Goal: Task Accomplishment & Management: Manage account settings

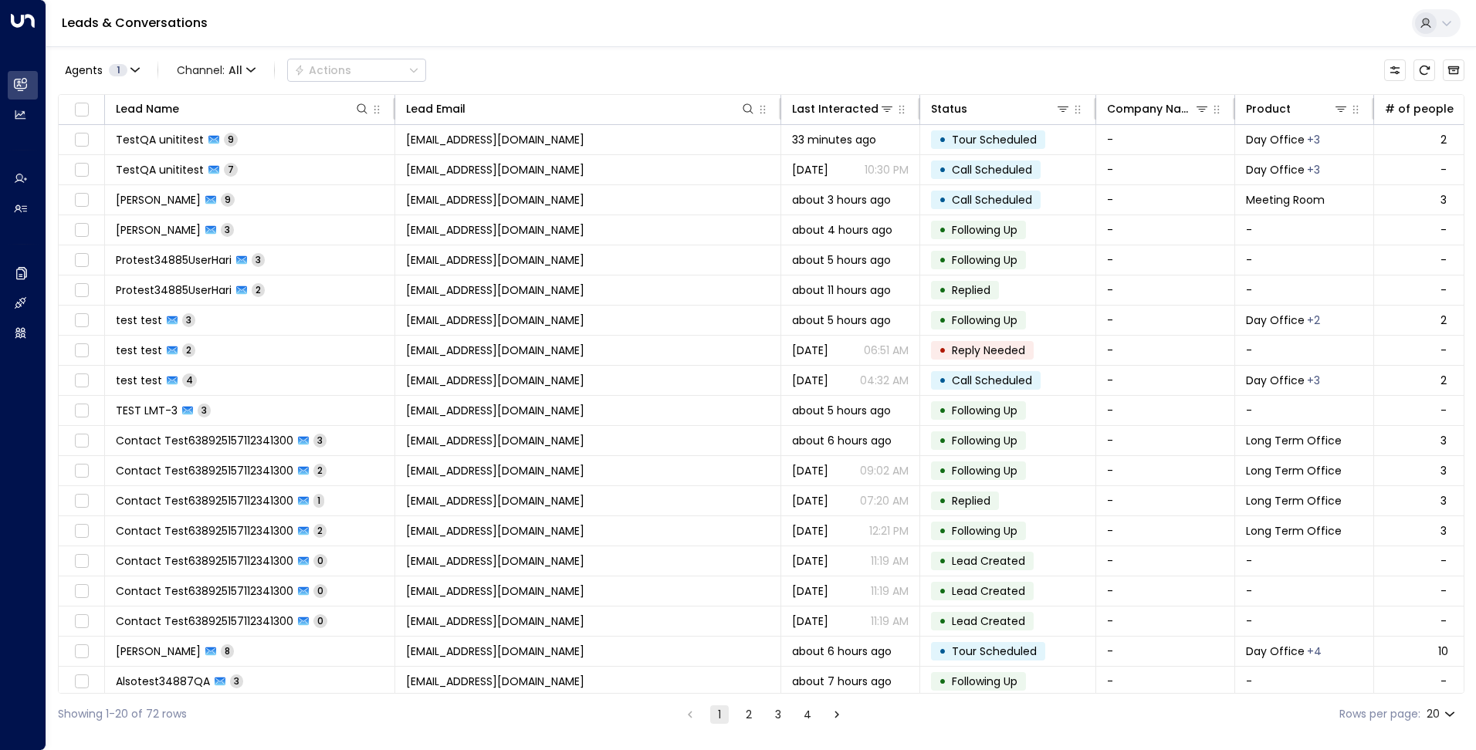
click at [1437, 15] on button at bounding box center [1435, 23] width 49 height 28
click at [1280, 146] on li "Logout" at bounding box center [1328, 147] width 244 height 25
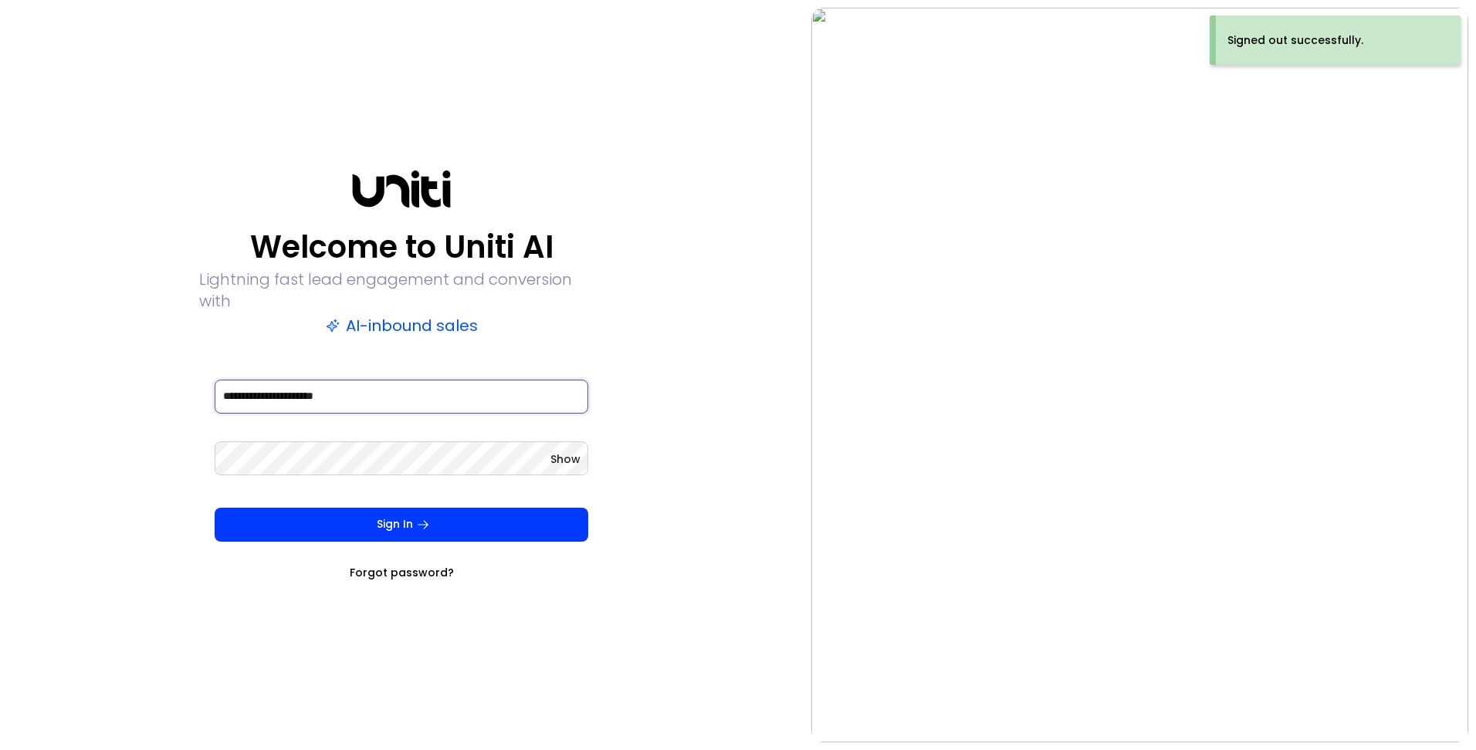
click at [259, 387] on input "**********" at bounding box center [402, 397] width 374 height 34
click at [265, 387] on input "**********" at bounding box center [402, 397] width 374 height 34
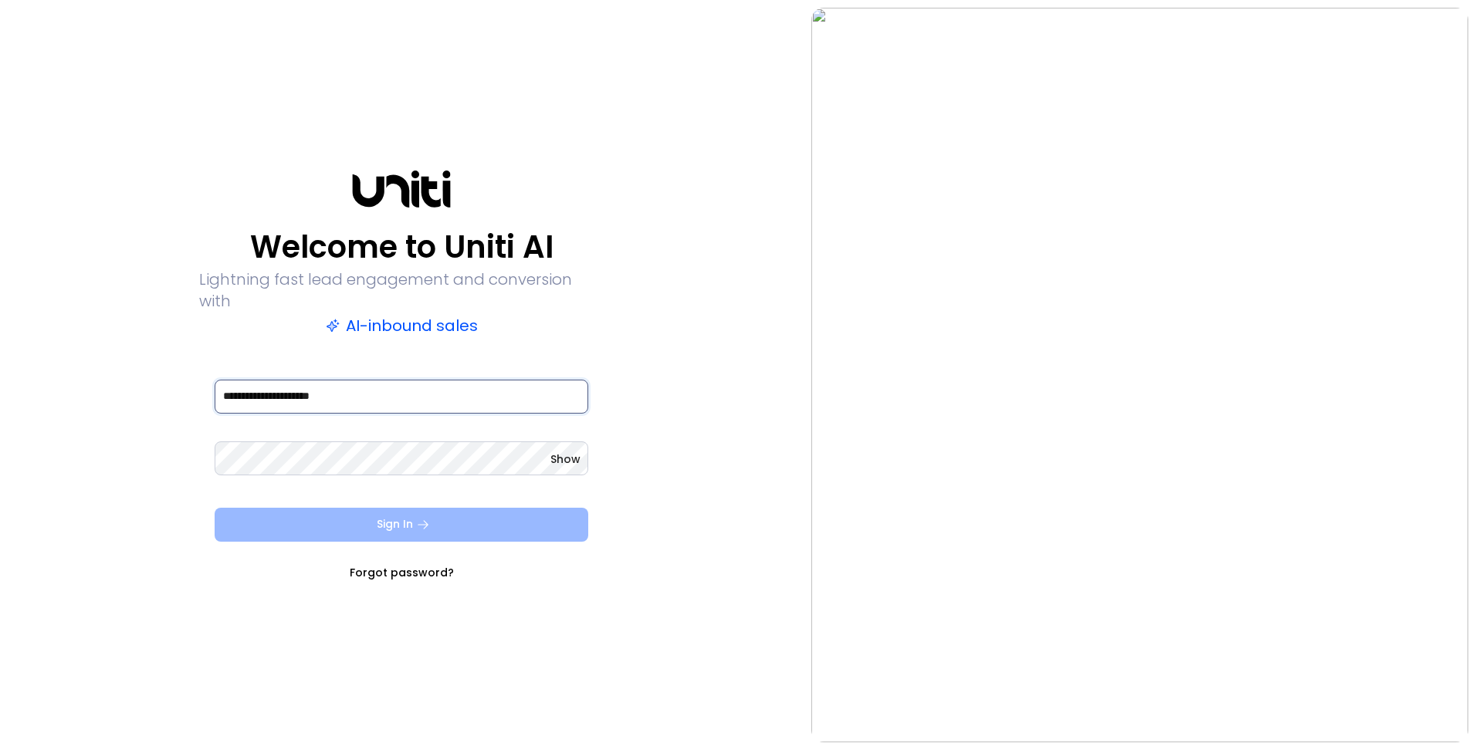
type input "**********"
click at [390, 510] on button "Sign In" at bounding box center [402, 525] width 374 height 34
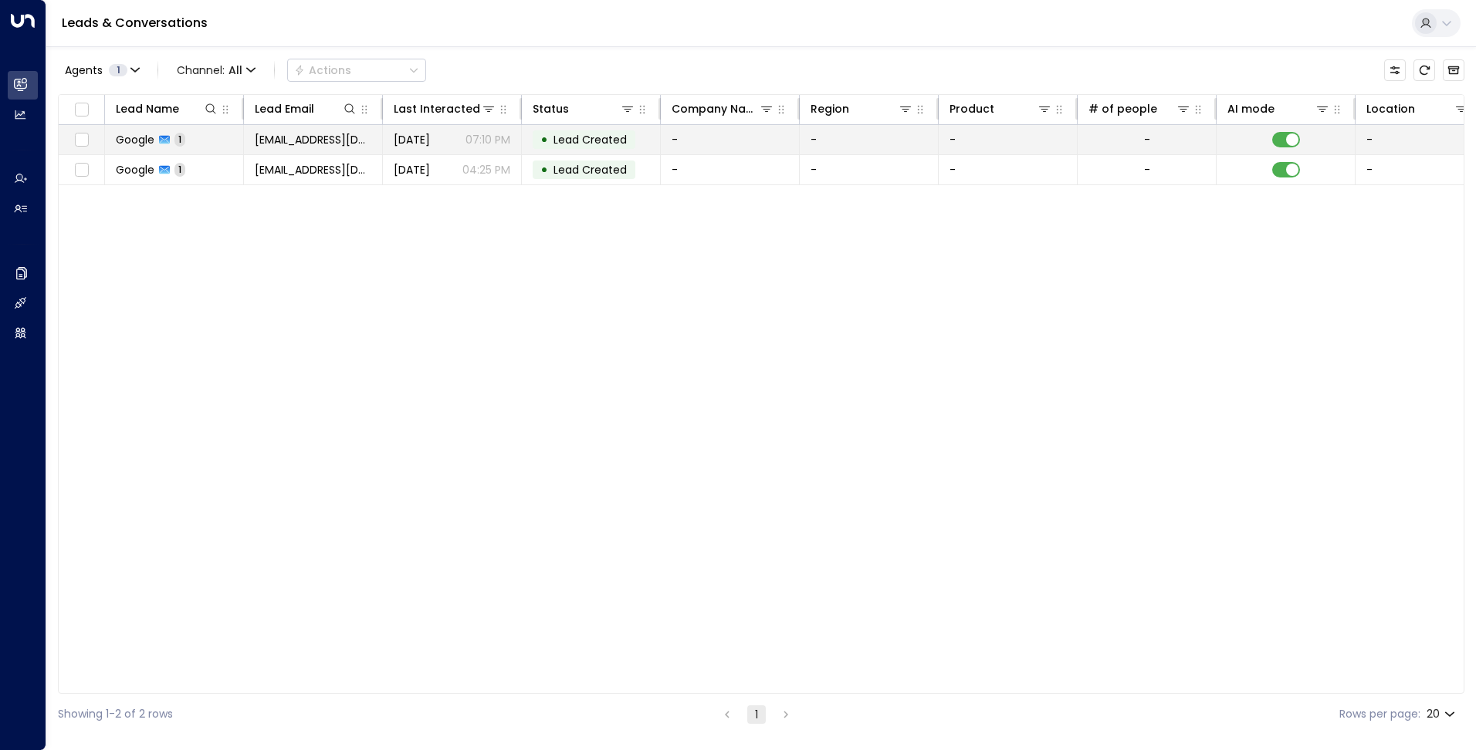
click at [419, 137] on span "[DATE]" at bounding box center [412, 139] width 36 height 15
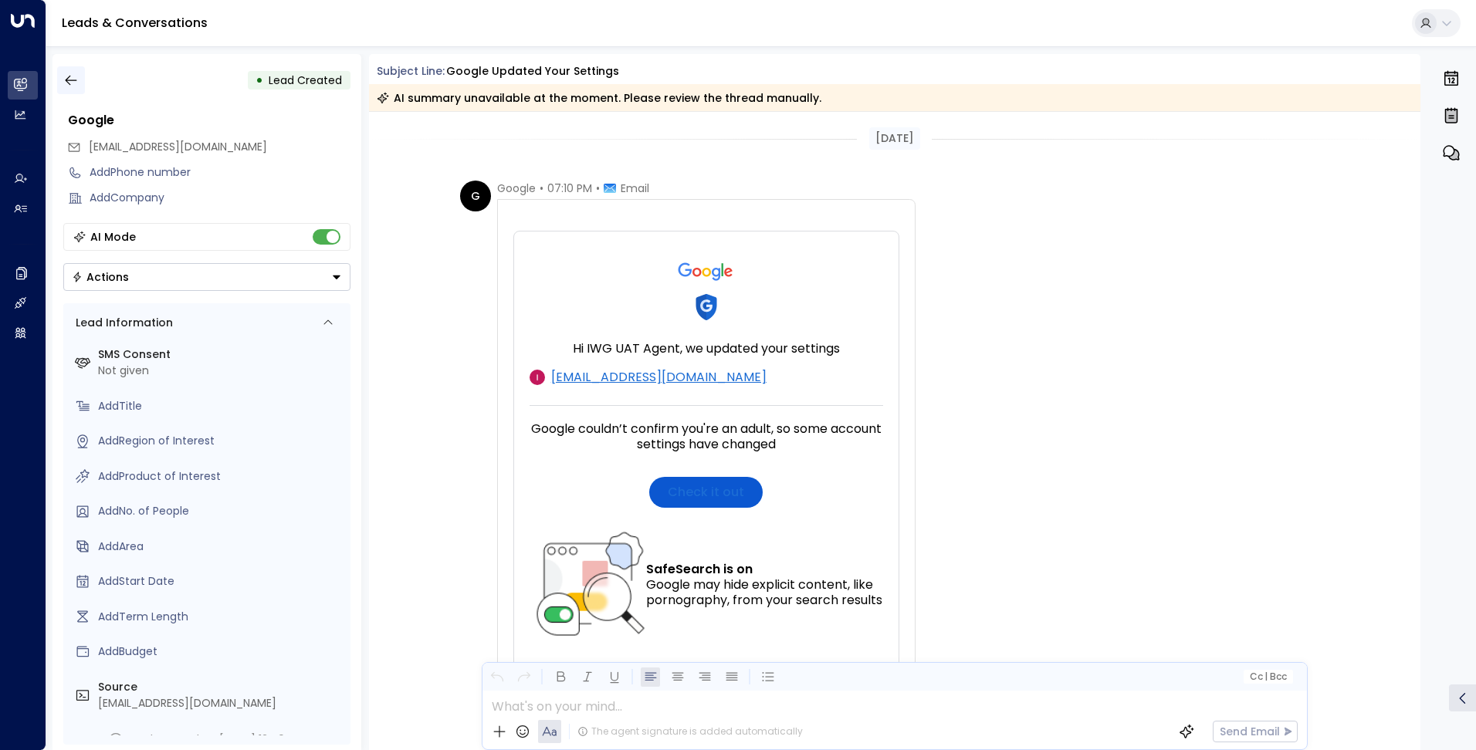
click at [76, 79] on icon "button" at bounding box center [70, 80] width 15 height 15
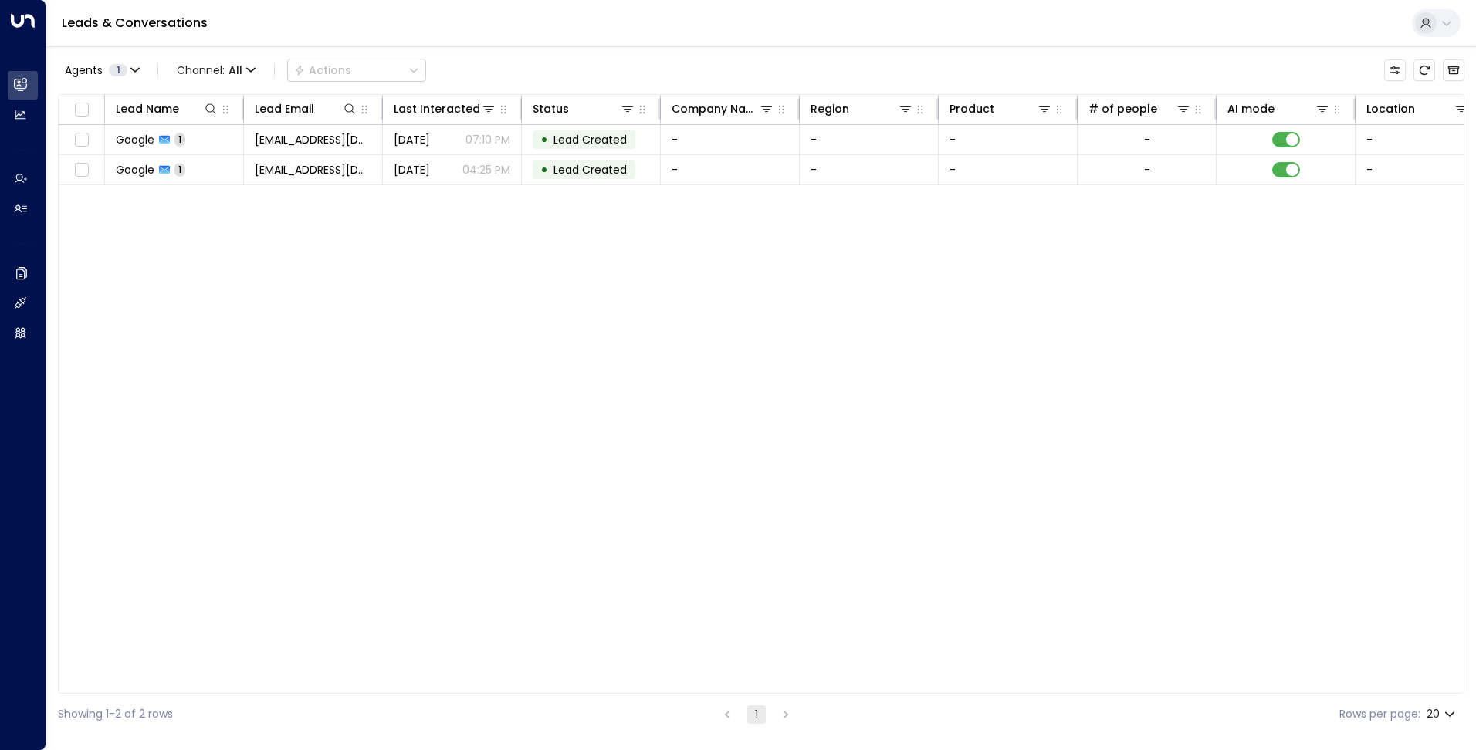
click at [1442, 23] on icon at bounding box center [1446, 23] width 12 height 12
drag, startPoint x: 1366, startPoint y: 78, endPoint x: 1247, endPoint y: 78, distance: 118.8
click at [1247, 78] on div "UAT Tester [EMAIL_ADDRESS][DOMAIN_NAME]" at bounding box center [1328, 70] width 244 height 34
copy span "[EMAIL_ADDRESS][DOMAIN_NAME]"
click at [22, 267] on div at bounding box center [738, 375] width 1476 height 750
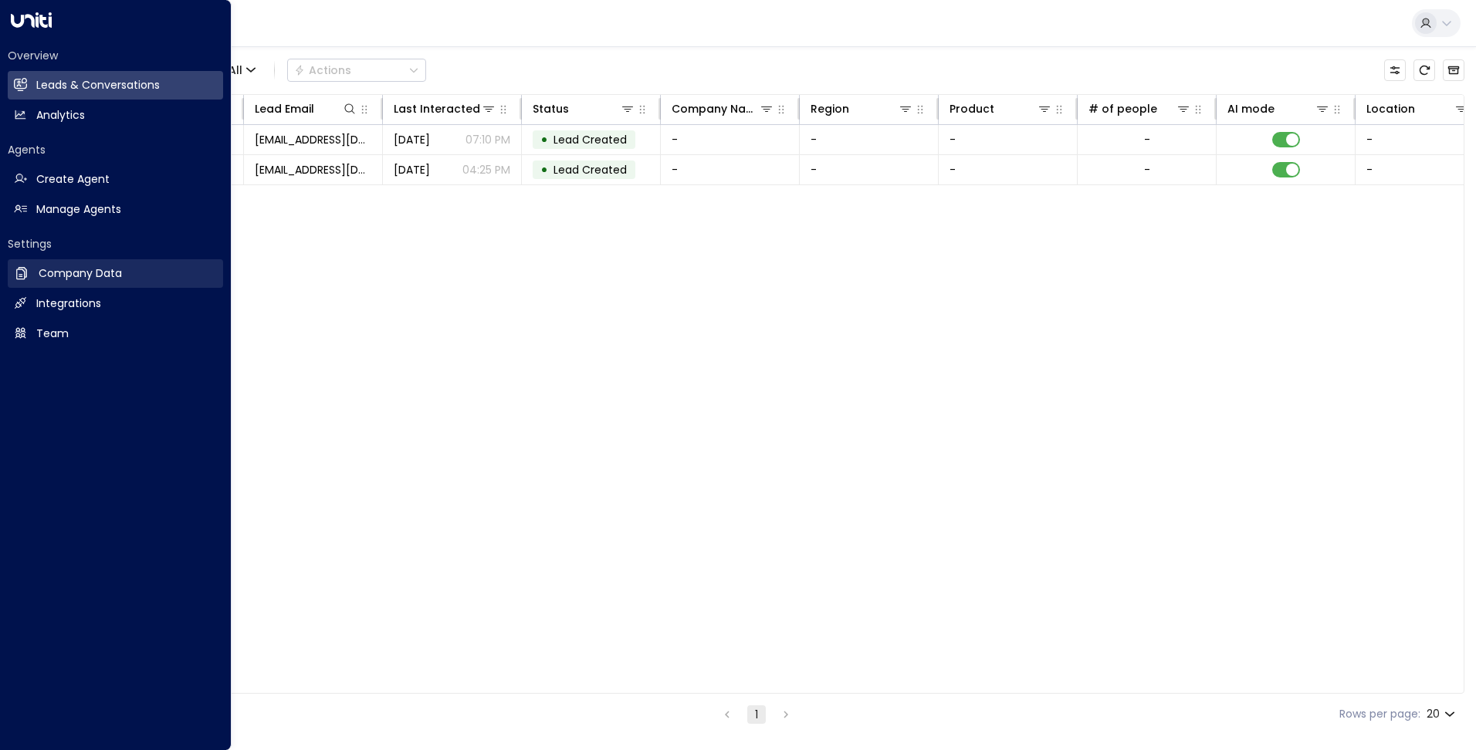
click at [76, 276] on h2 "Company Data" at bounding box center [80, 273] width 83 height 16
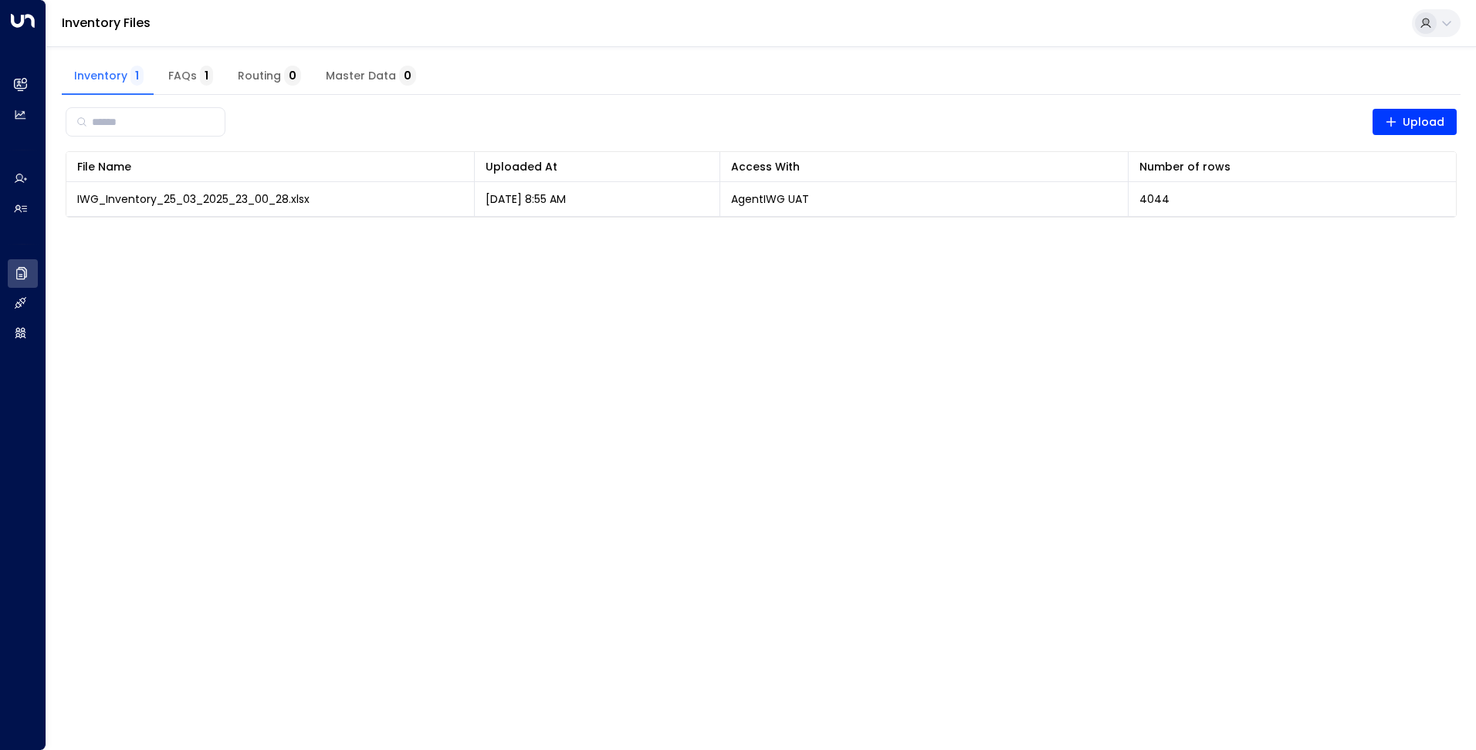
click at [190, 71] on span "FAQs 1" at bounding box center [190, 76] width 45 height 14
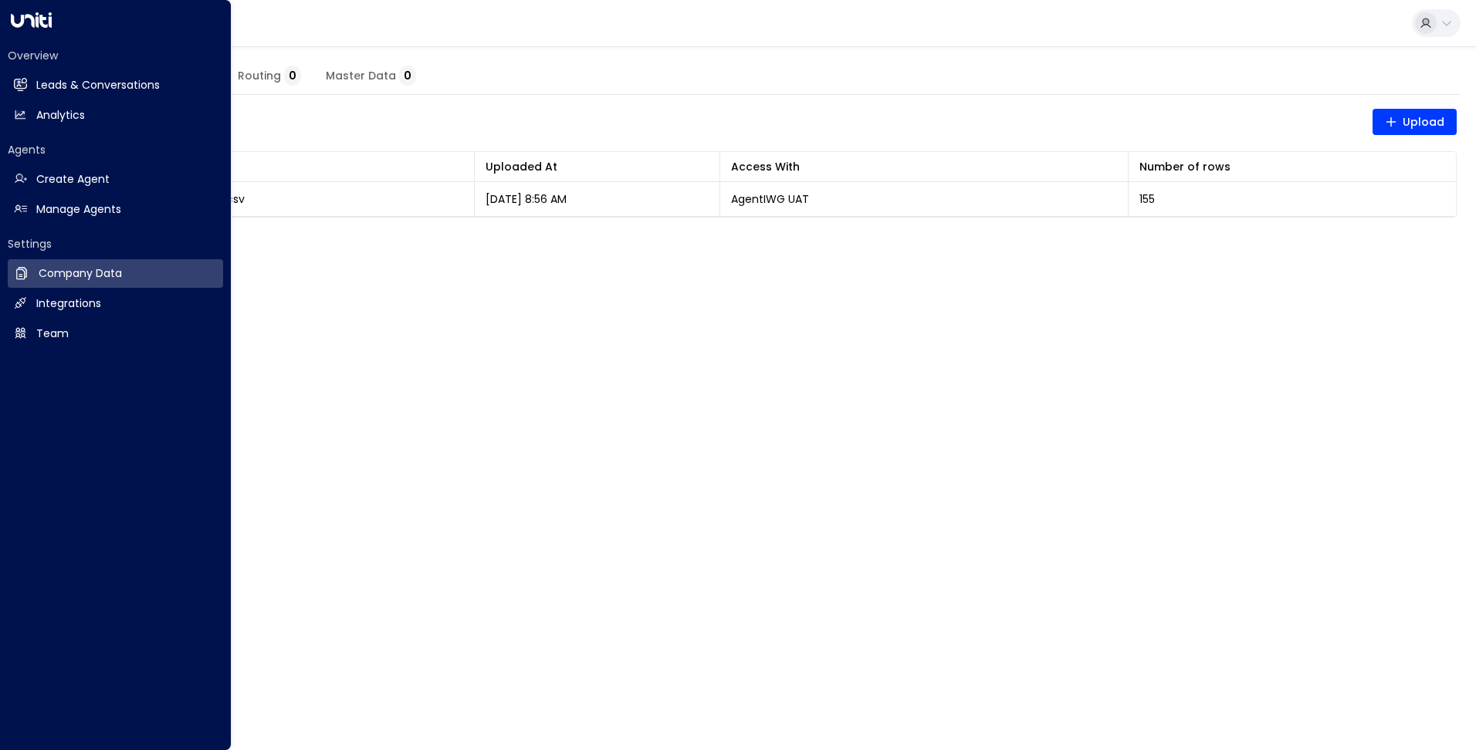
click at [103, 70] on div "Overview Leads & Conversations Leads & Conversations Analytics Analytics" at bounding box center [115, 89] width 215 height 82
click at [106, 92] on h2 "Leads & Conversations" at bounding box center [97, 85] width 123 height 16
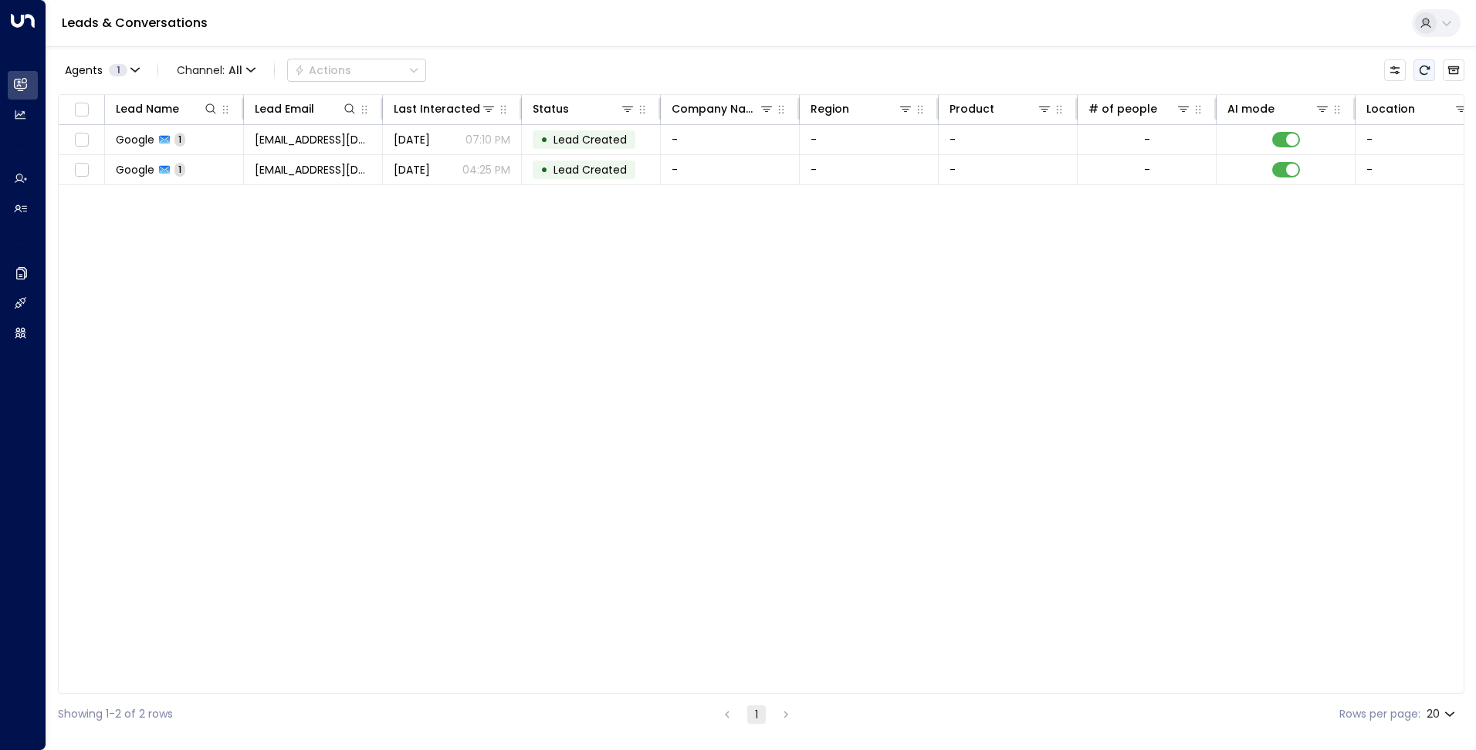
click at [1421, 76] on icon "Refresh" at bounding box center [1424, 70] width 12 height 12
click at [1455, 19] on button at bounding box center [1435, 23] width 49 height 28
click at [1127, 62] on div at bounding box center [738, 375] width 1476 height 750
click at [1418, 70] on icon "Refresh" at bounding box center [1424, 70] width 12 height 12
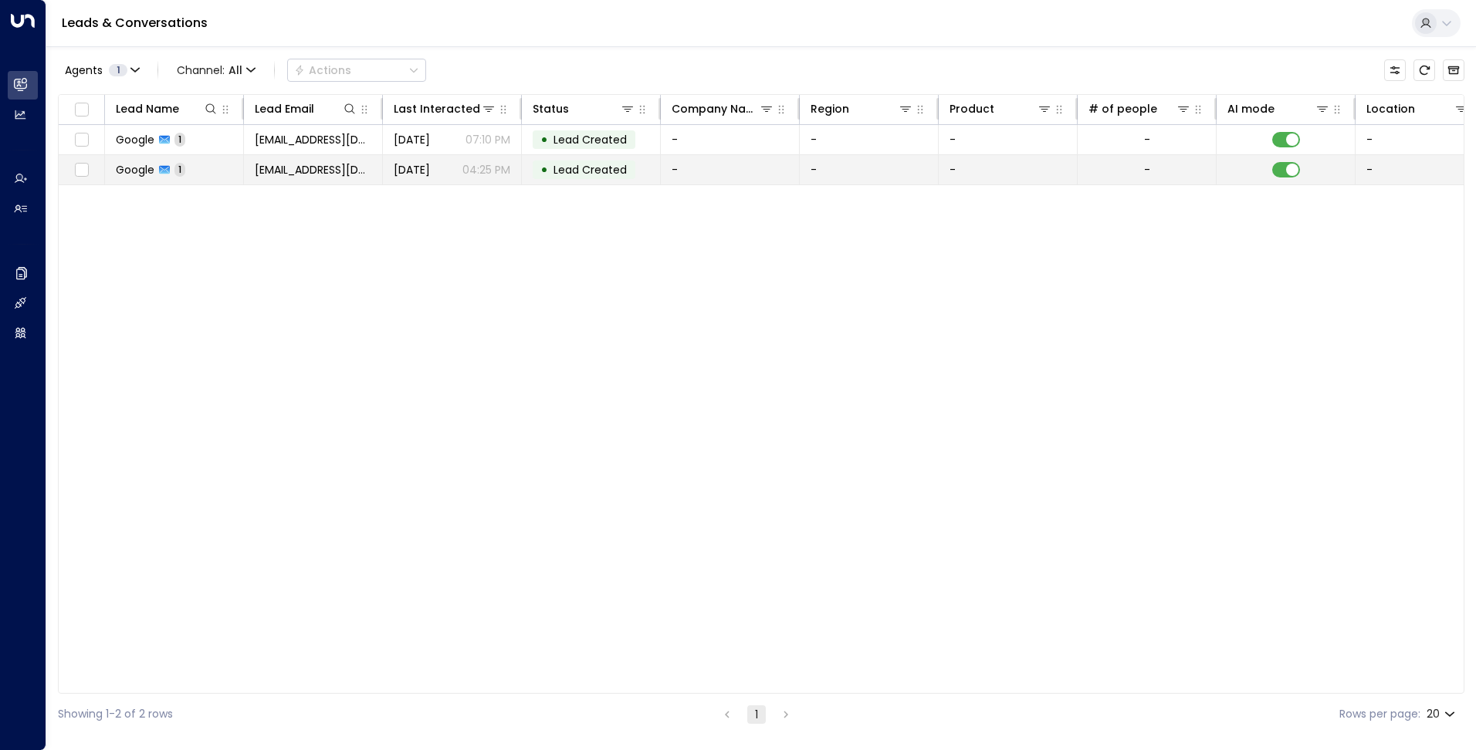
click at [216, 174] on td "Google 1" at bounding box center [174, 169] width 139 height 29
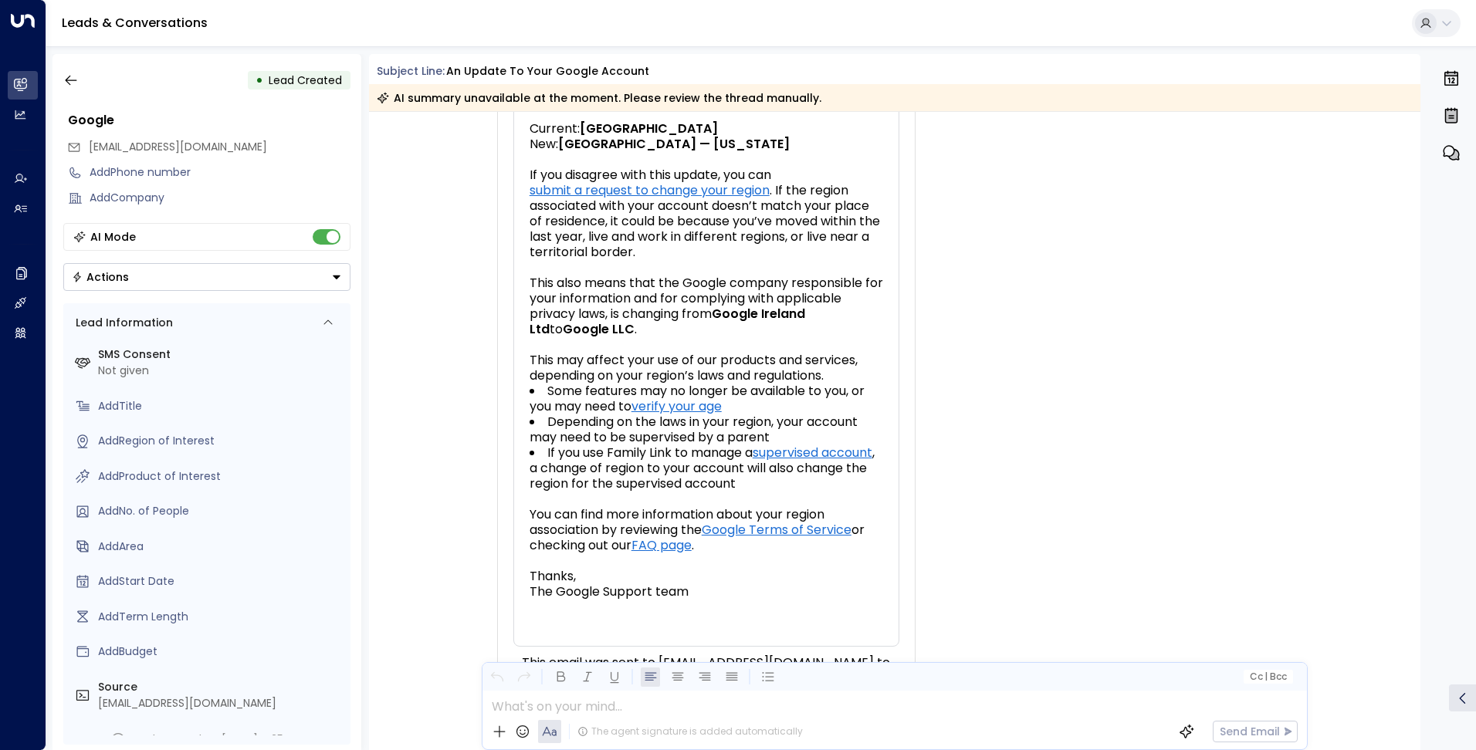
scroll to position [529, 0]
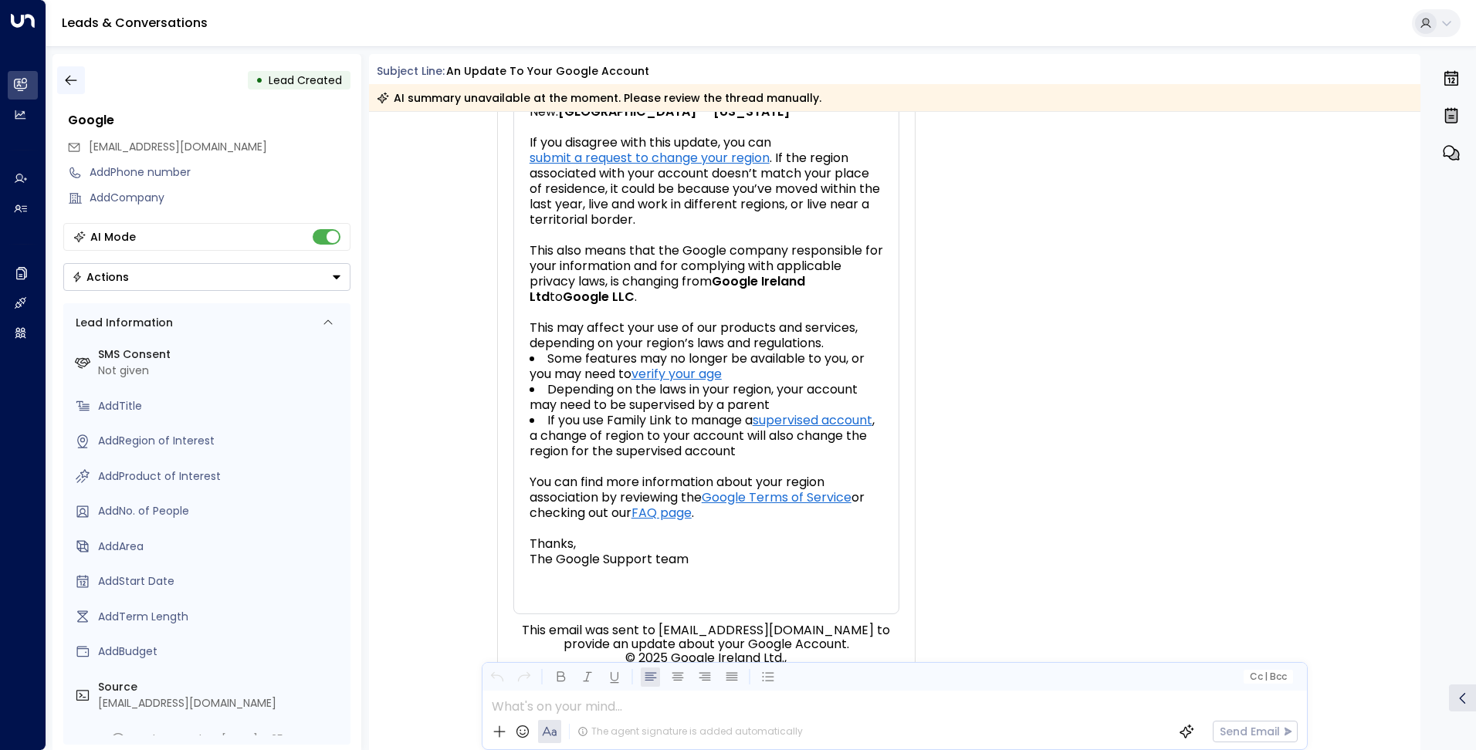
click at [75, 76] on icon "button" at bounding box center [70, 80] width 15 height 15
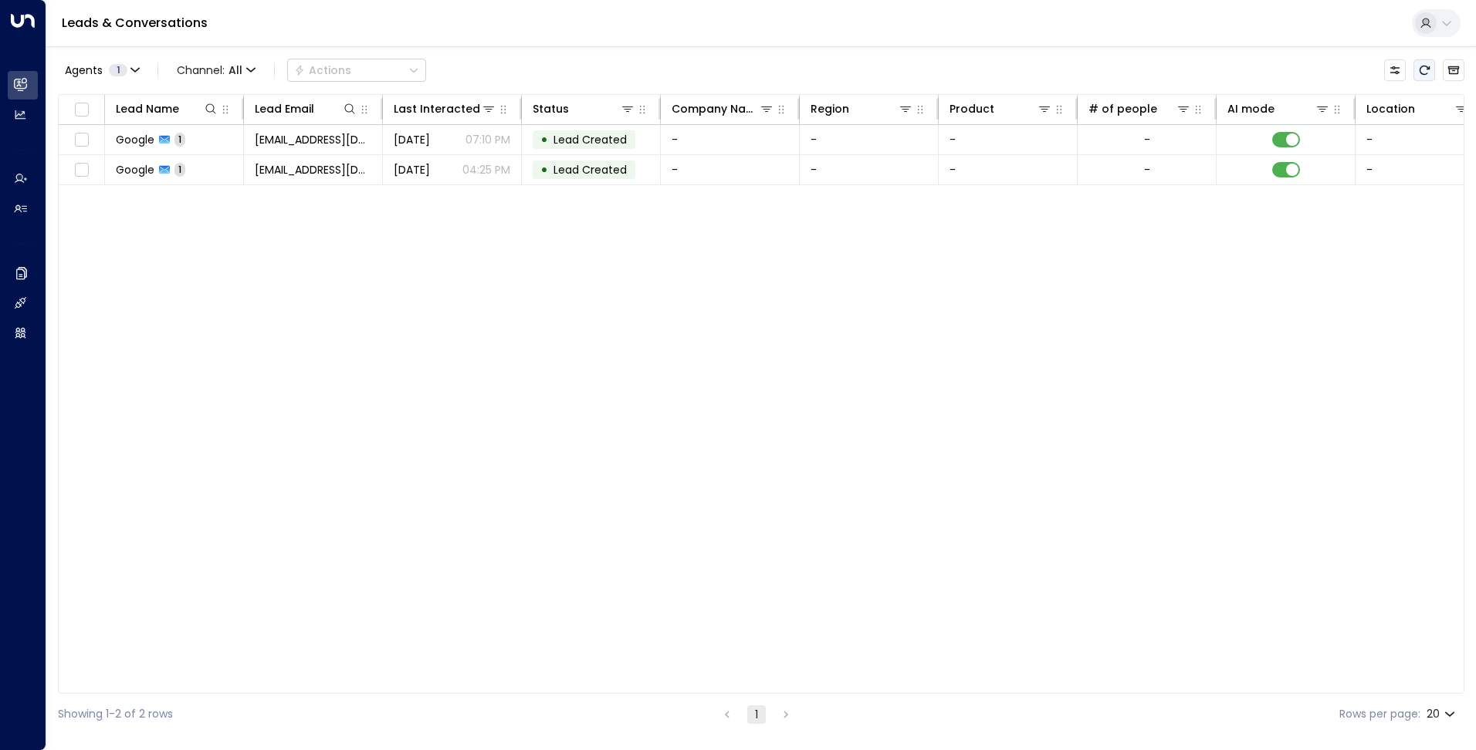
click at [1427, 76] on icon "Refresh" at bounding box center [1424, 70] width 12 height 12
click at [1434, 69] on button "Refresh" at bounding box center [1424, 70] width 22 height 22
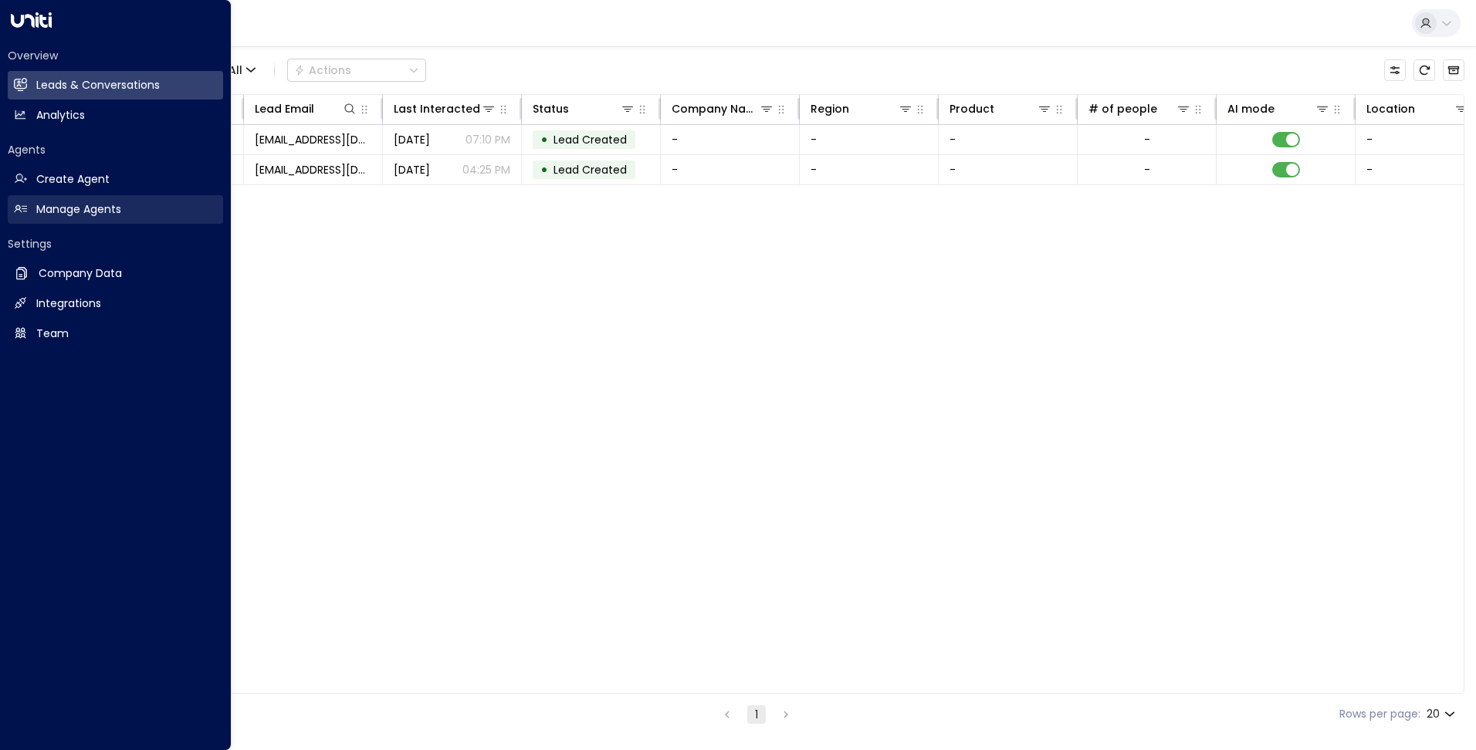
click at [110, 215] on h2 "Manage Agents" at bounding box center [78, 209] width 85 height 16
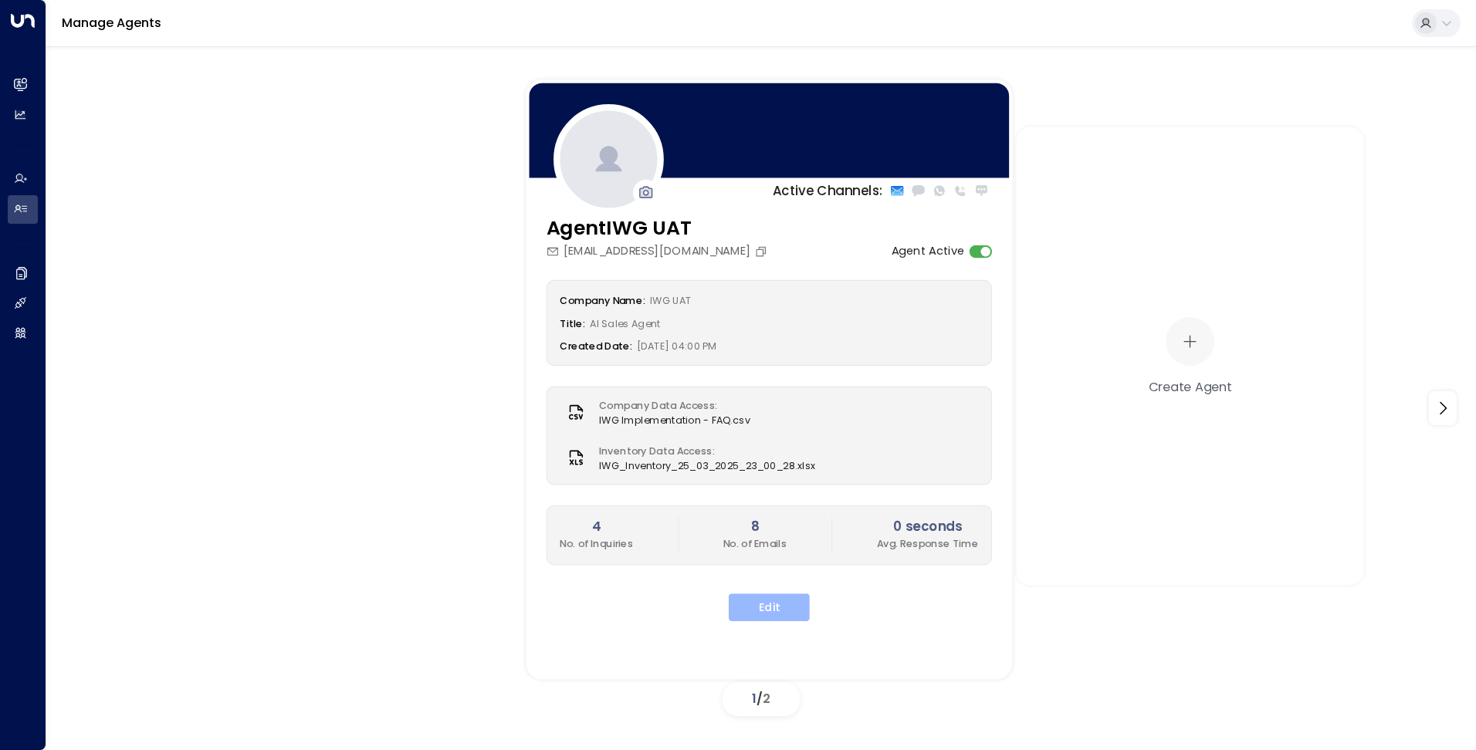
click at [770, 605] on button "Edit" at bounding box center [768, 607] width 81 height 28
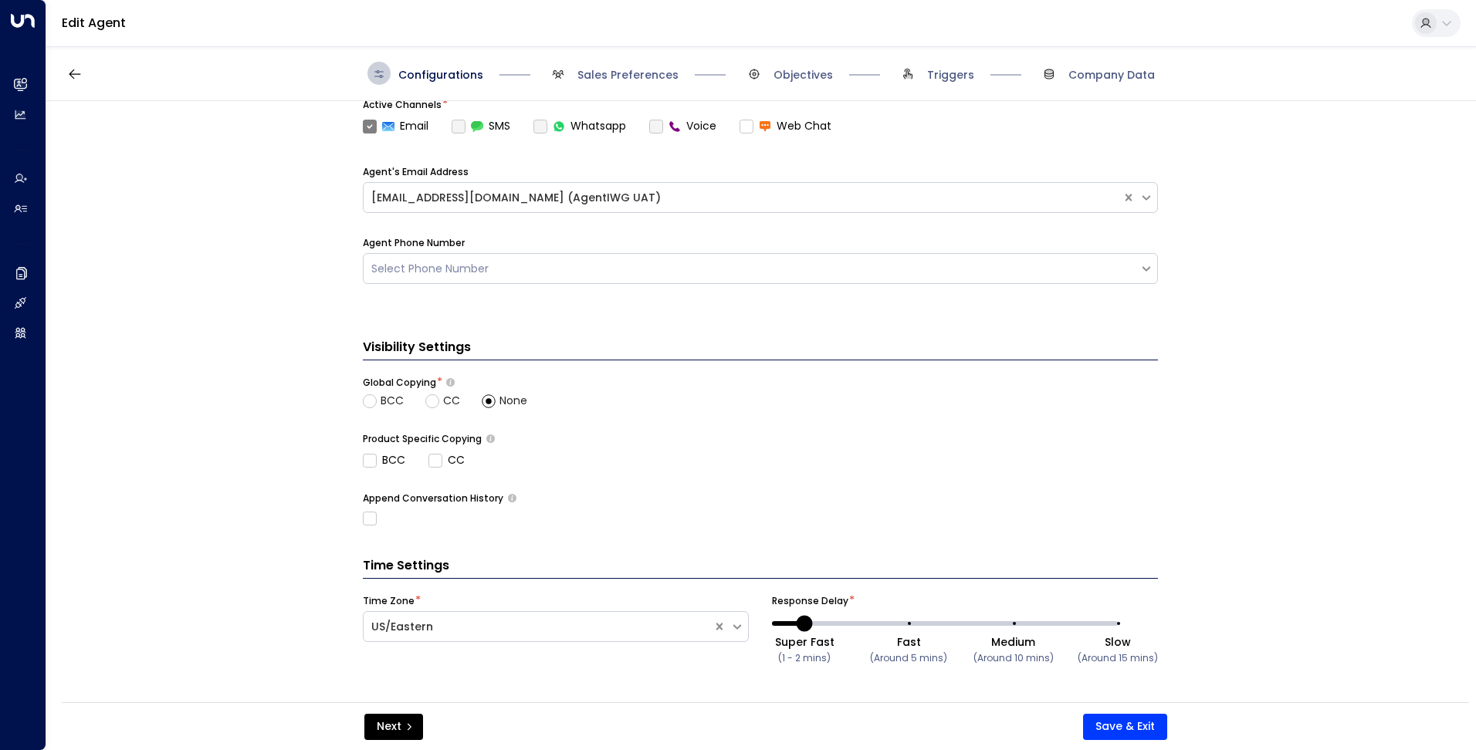
scroll to position [485, 0]
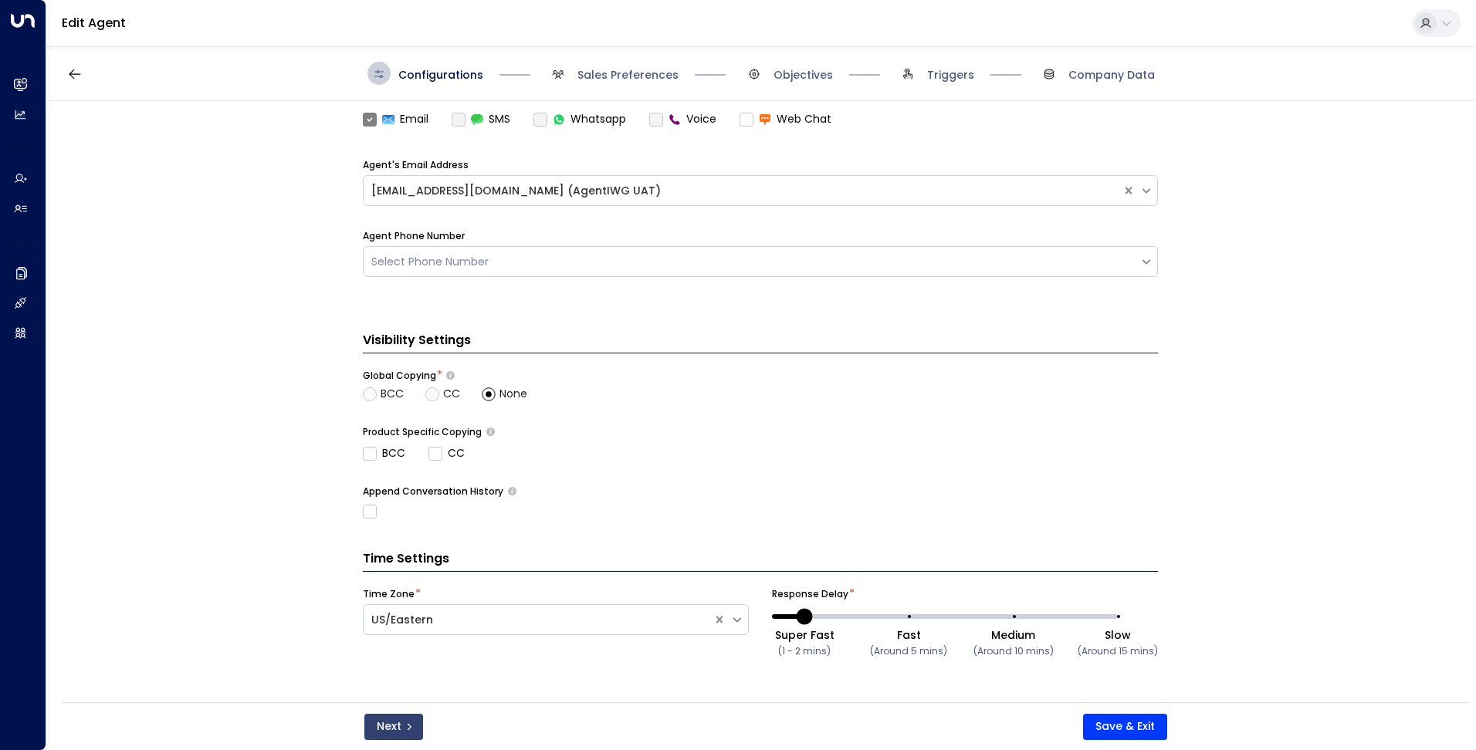
click at [406, 728] on icon "submit" at bounding box center [408, 726] width 9 height 9
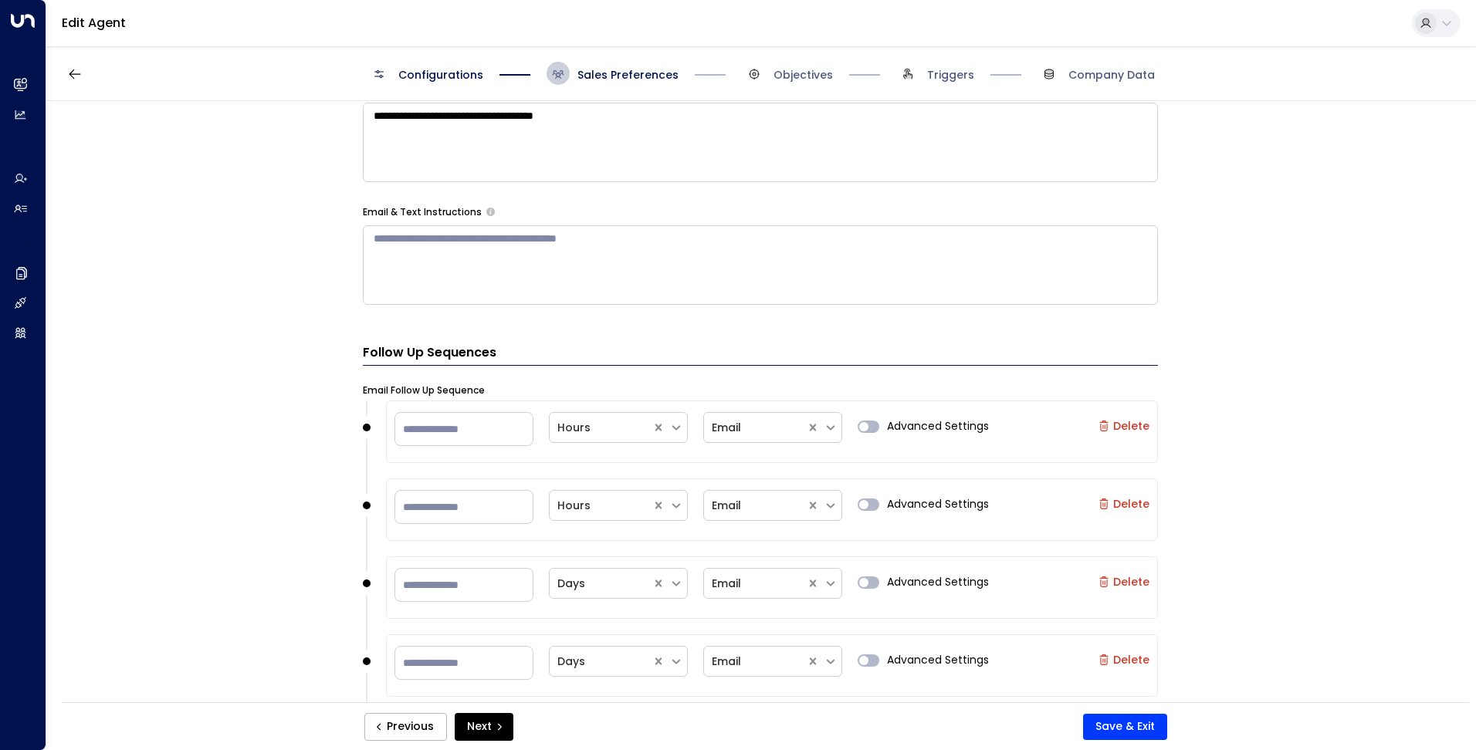
scroll to position [1069, 0]
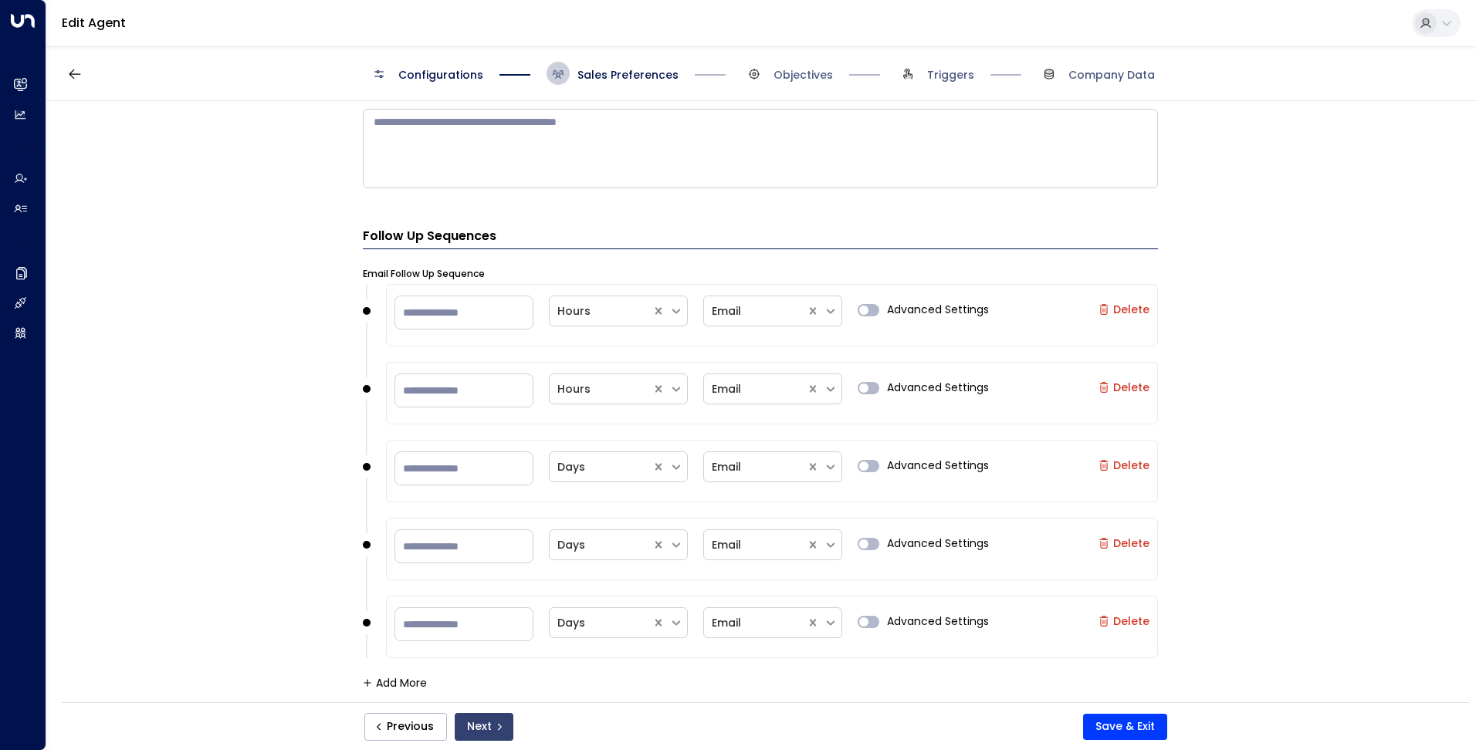
click at [490, 714] on button "Next" at bounding box center [484, 727] width 59 height 28
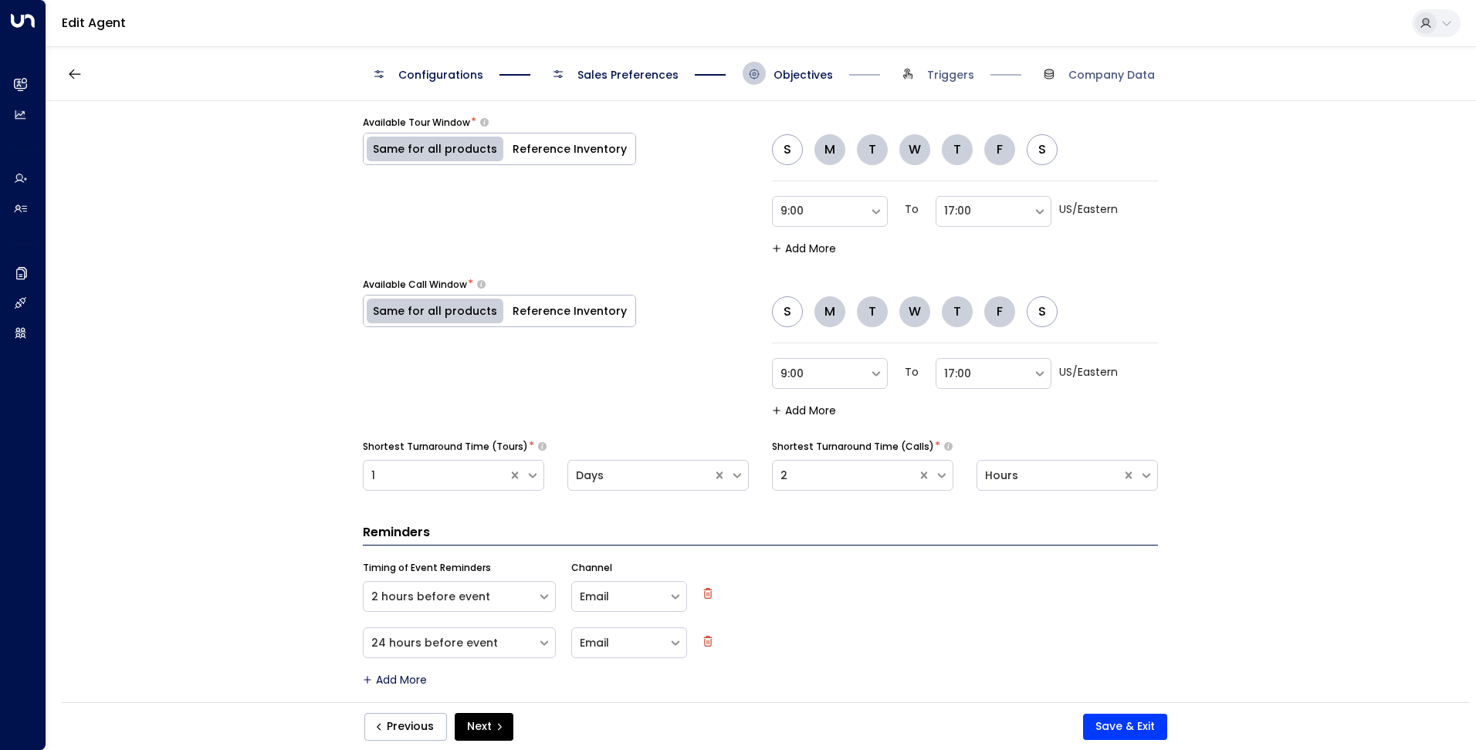
scroll to position [1038, 0]
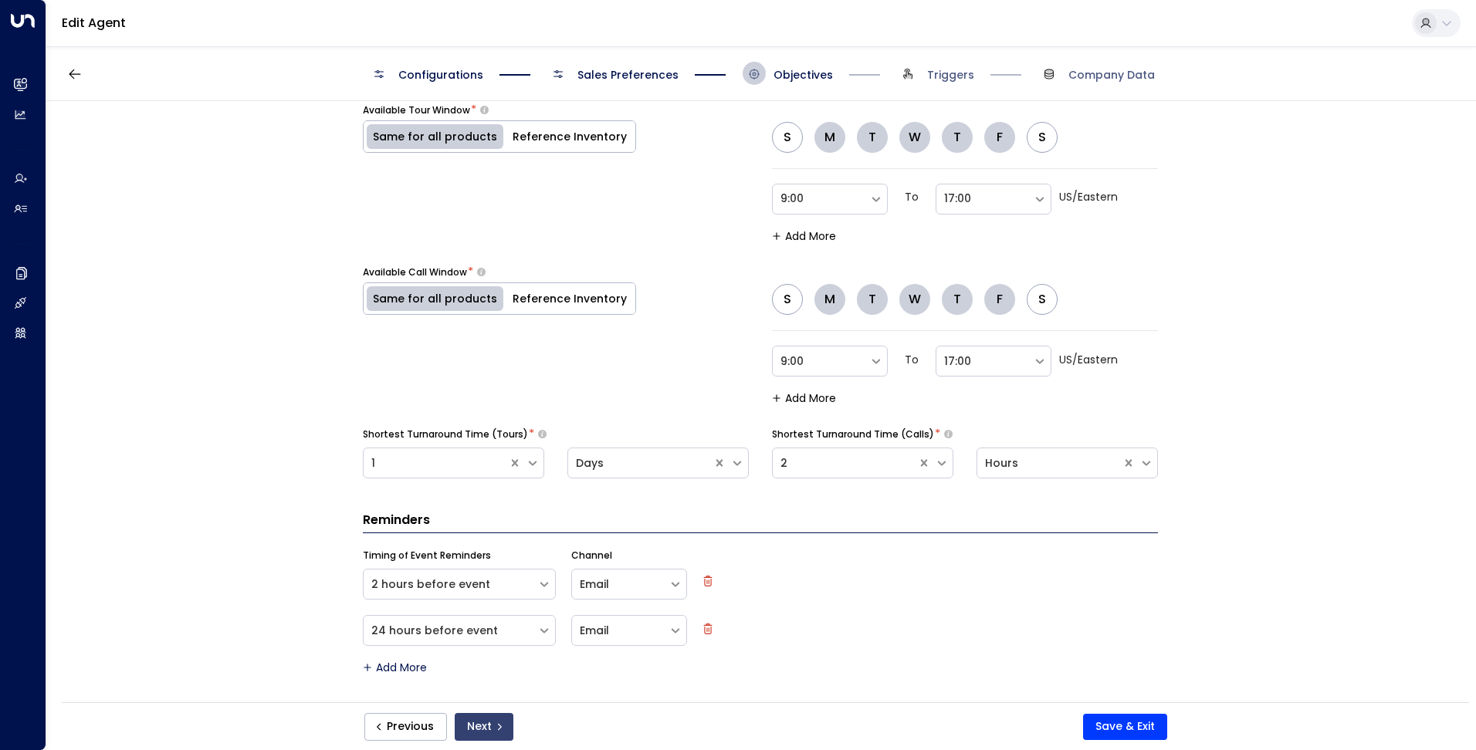
click at [477, 717] on button "Next" at bounding box center [484, 727] width 59 height 28
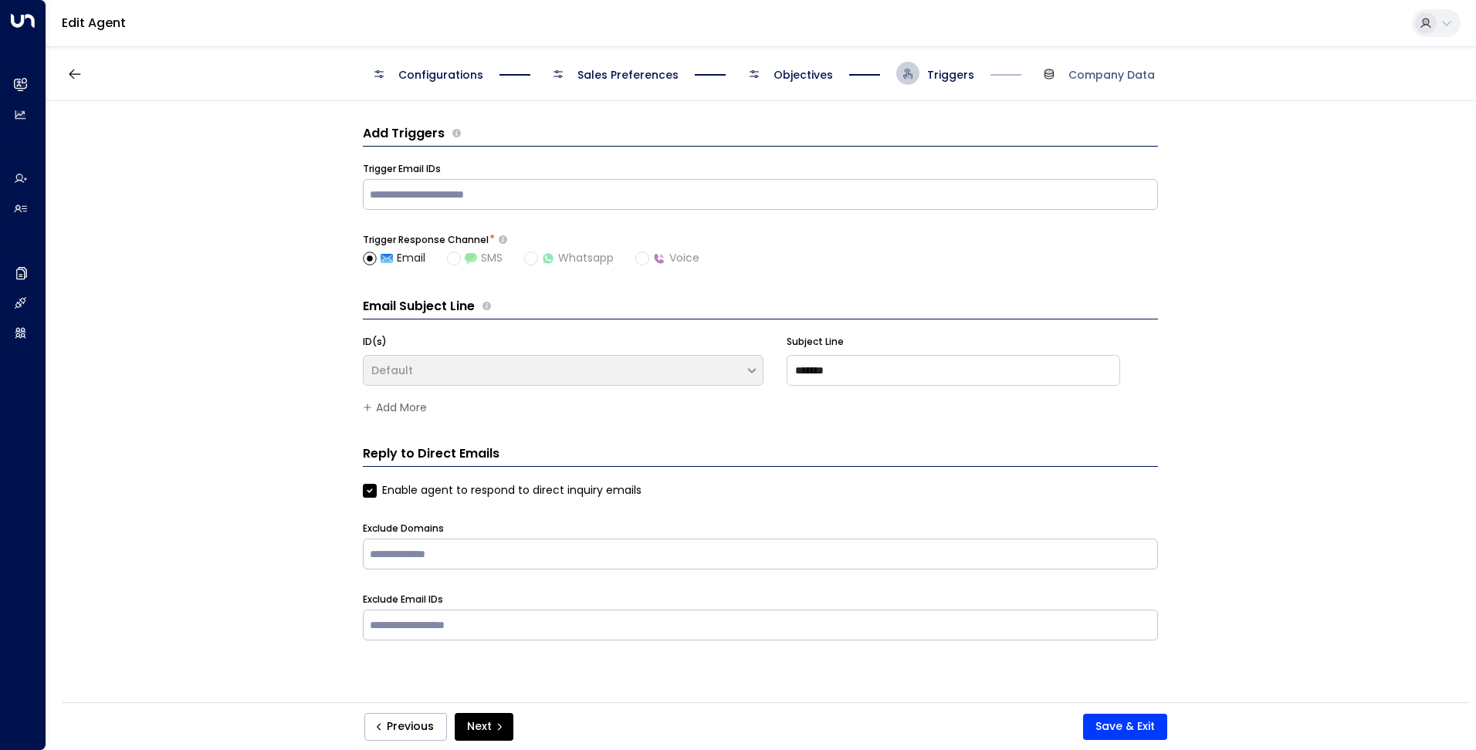
scroll to position [0, 0]
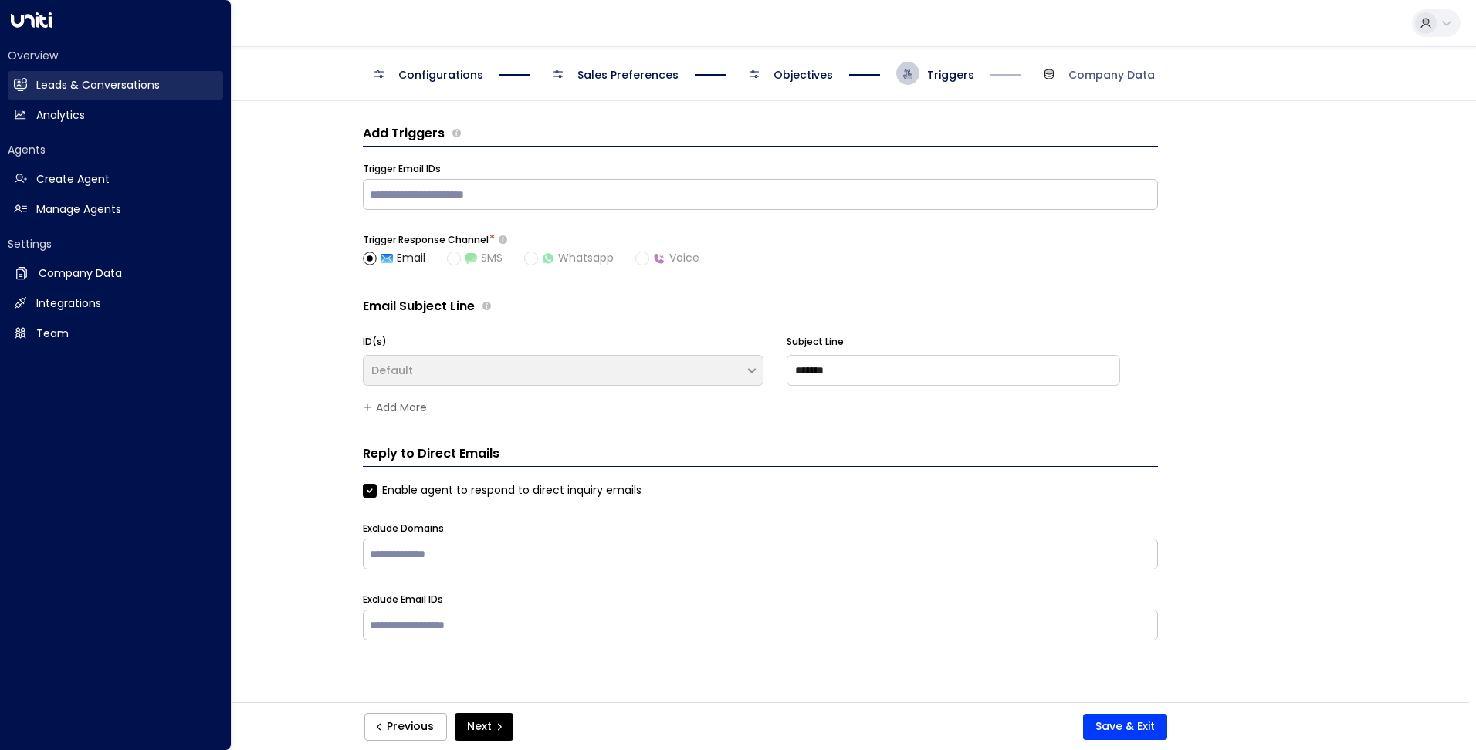
click at [49, 88] on h2 "Leads & Conversations" at bounding box center [97, 85] width 123 height 16
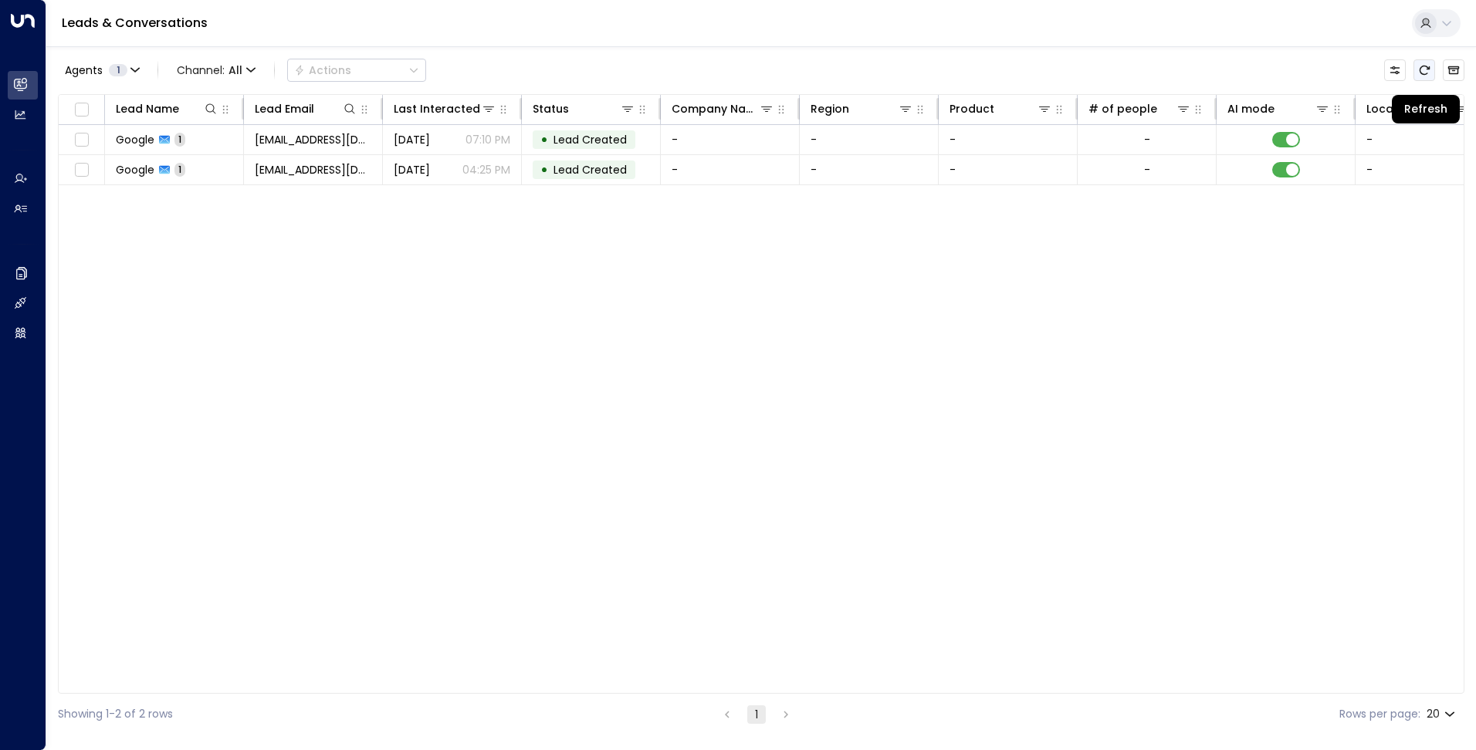
click at [1427, 71] on icon "Refresh" at bounding box center [1424, 70] width 12 height 12
click at [1450, 26] on icon at bounding box center [1446, 23] width 12 height 12
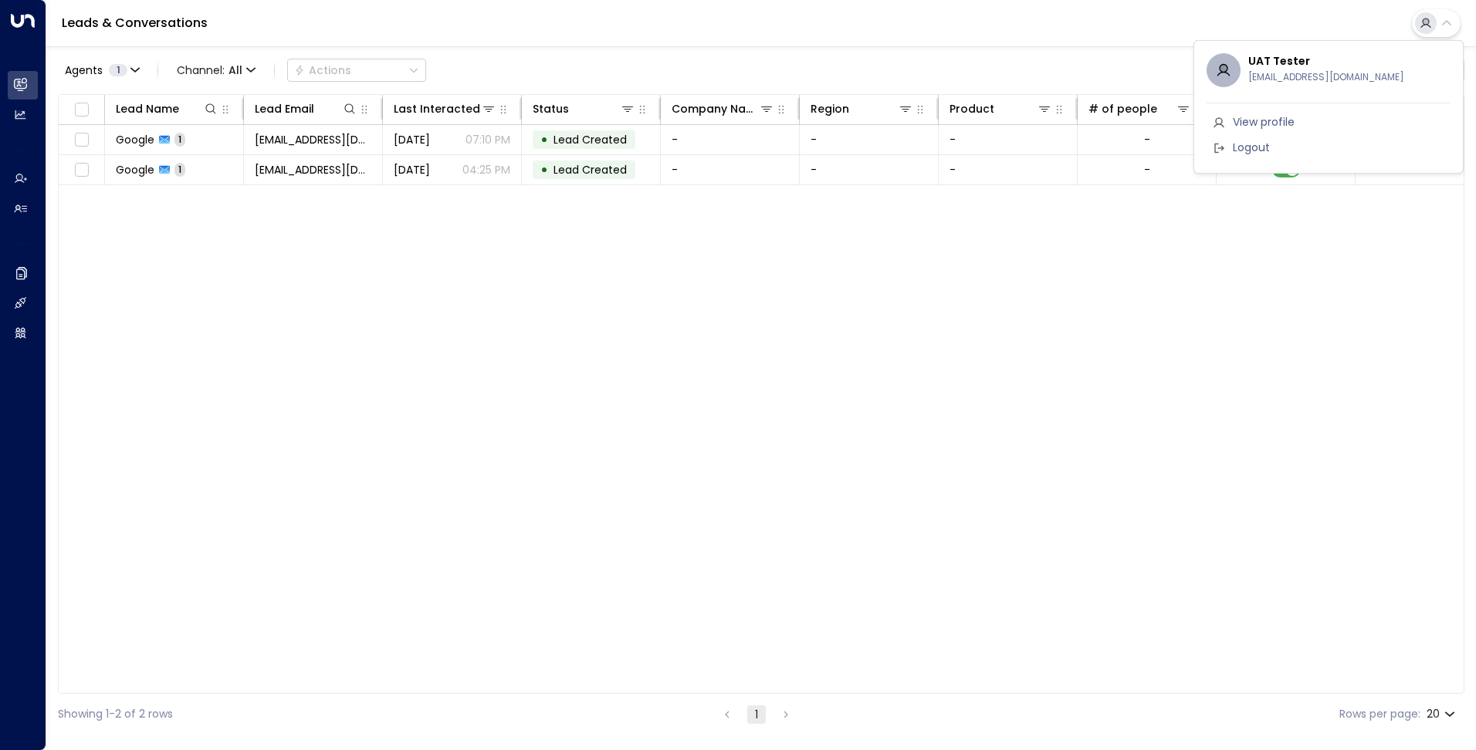
drag, startPoint x: 1317, startPoint y: 591, endPoint x: 1311, endPoint y: 567, distance: 24.5
click at [1315, 591] on div at bounding box center [738, 375] width 1476 height 750
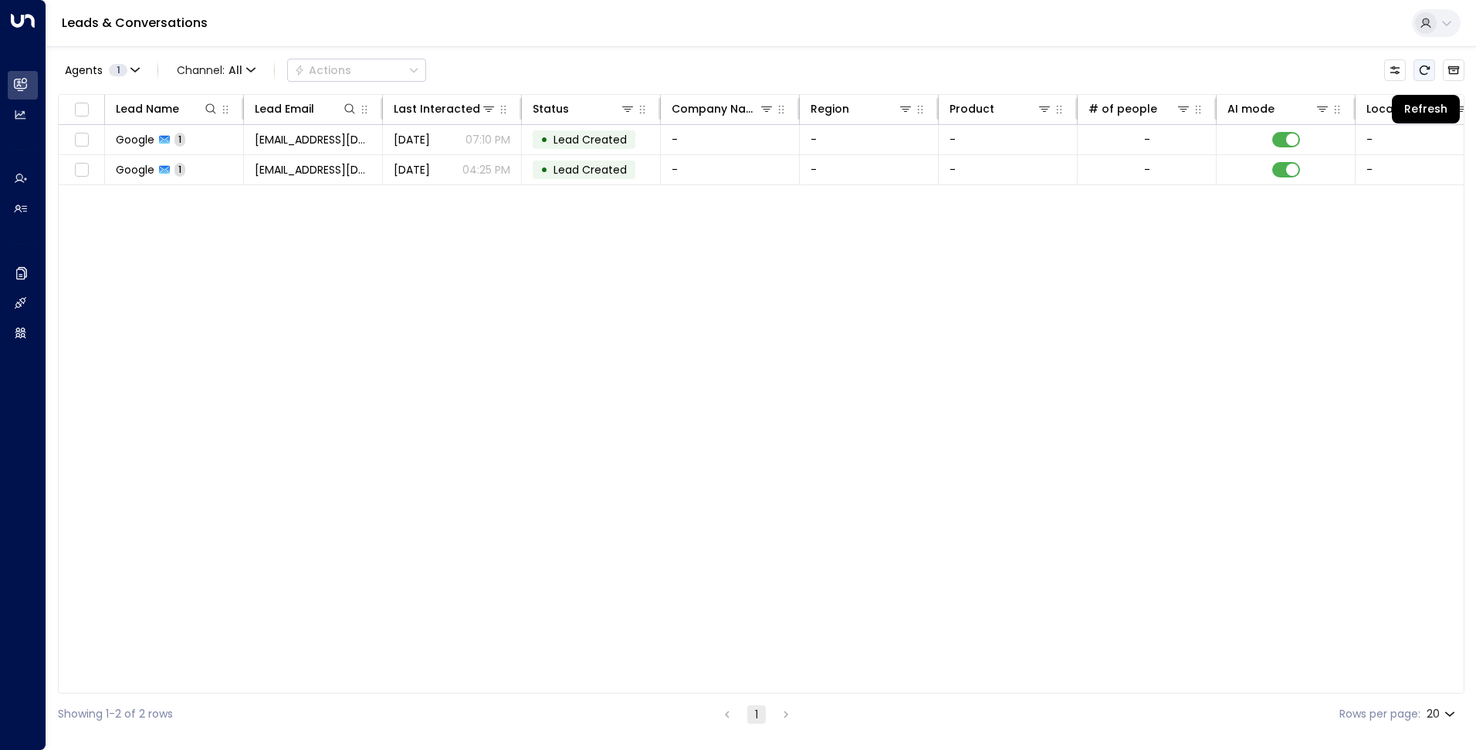
click at [1426, 72] on icon "Refresh" at bounding box center [1424, 70] width 12 height 12
click at [1451, 29] on button at bounding box center [1435, 23] width 49 height 28
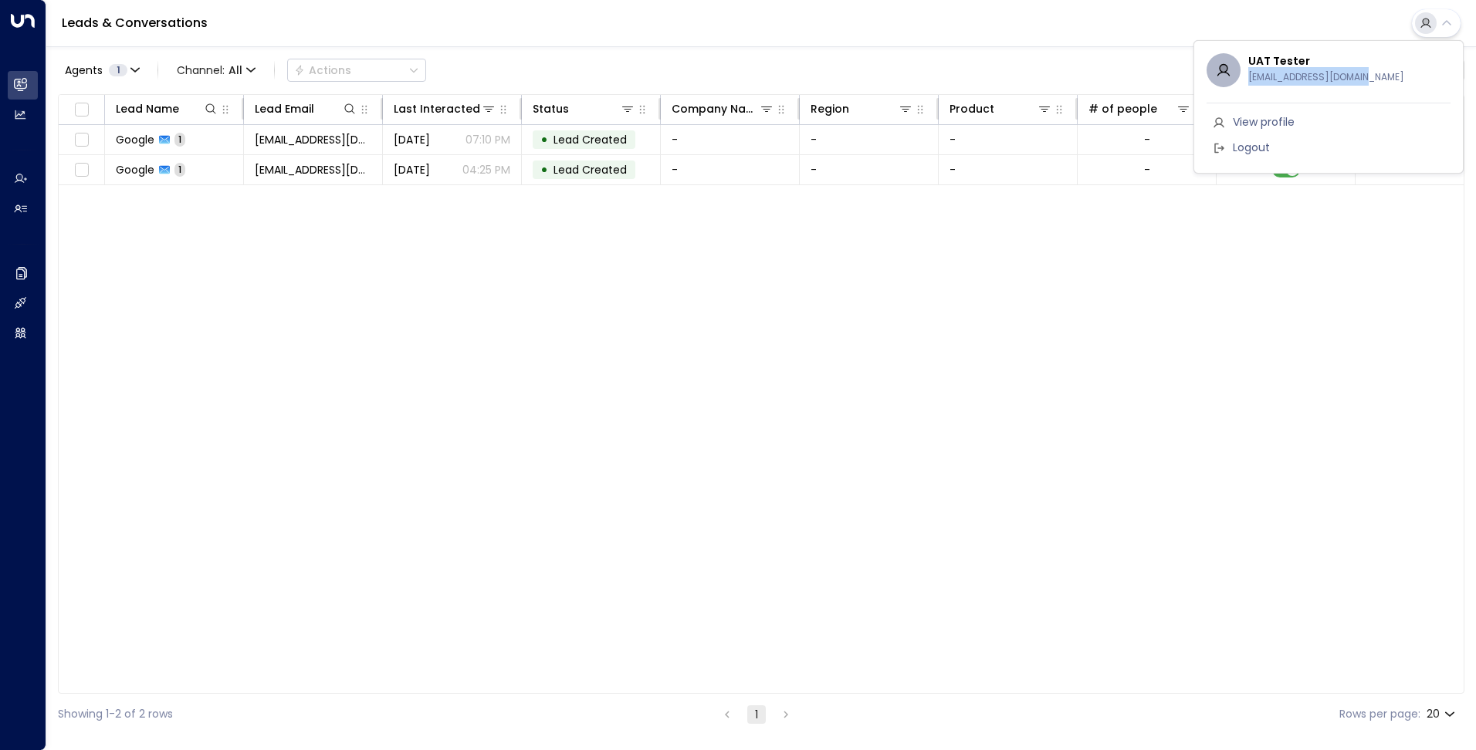
drag, startPoint x: 1362, startPoint y: 77, endPoint x: 1247, endPoint y: 82, distance: 115.1
click at [1247, 82] on div "UAT Tester [EMAIL_ADDRESS][DOMAIN_NAME]" at bounding box center [1328, 70] width 244 height 34
drag, startPoint x: 1247, startPoint y: 82, endPoint x: 1229, endPoint y: 253, distance: 172.2
click at [1229, 253] on div at bounding box center [738, 375] width 1476 height 750
click at [1452, 19] on icon at bounding box center [1446, 23] width 12 height 12
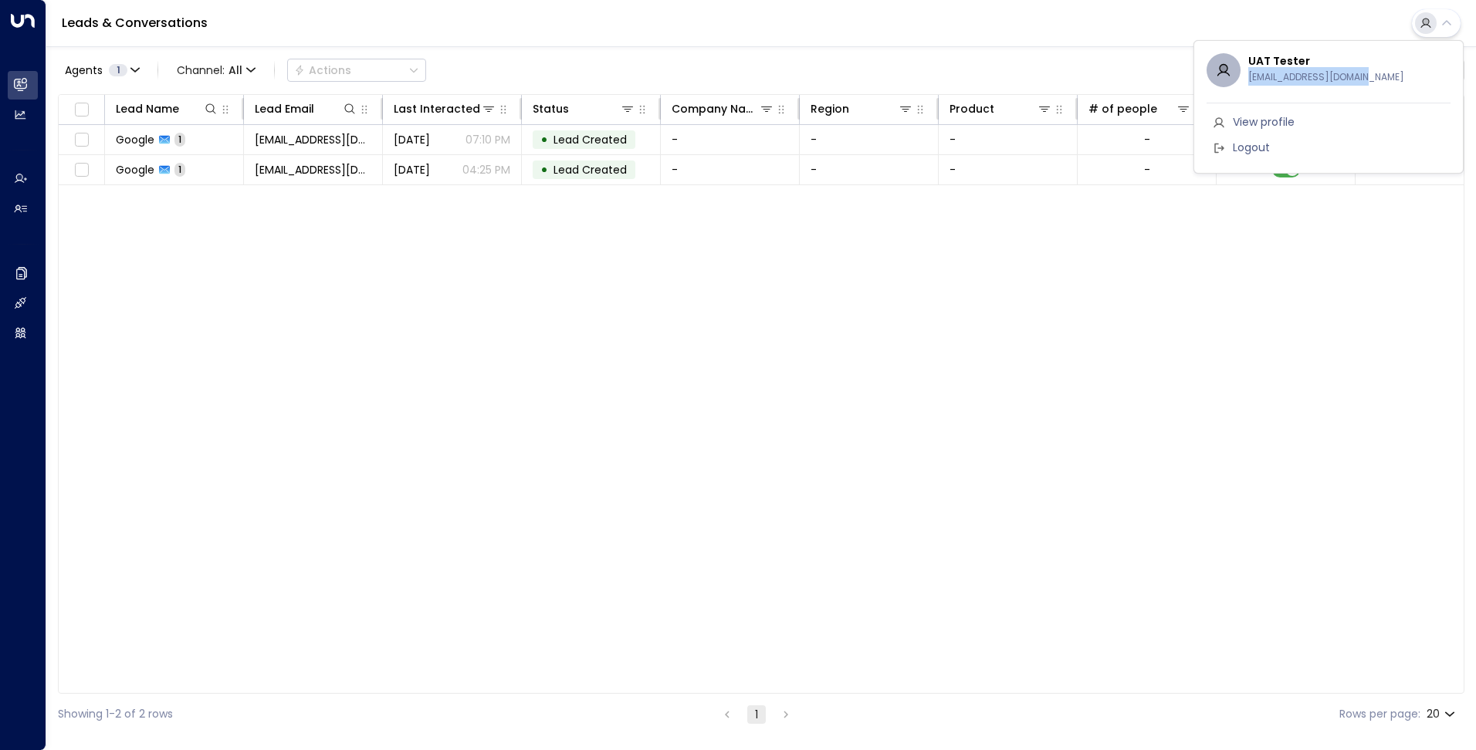
drag, startPoint x: 1266, startPoint y: 85, endPoint x: 1246, endPoint y: 75, distance: 21.7
click at [1246, 75] on div "UAT Tester [EMAIL_ADDRESS][DOMAIN_NAME]" at bounding box center [1328, 70] width 244 height 34
copy span "[EMAIL_ADDRESS][DOMAIN_NAME]"
